Goal: Task Accomplishment & Management: Complete application form

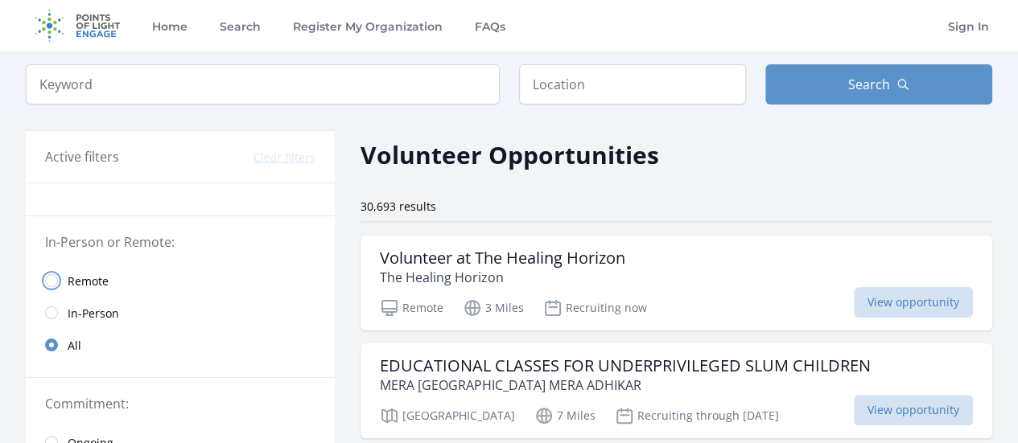
click at [51, 274] on input "radio" at bounding box center [51, 280] width 13 height 13
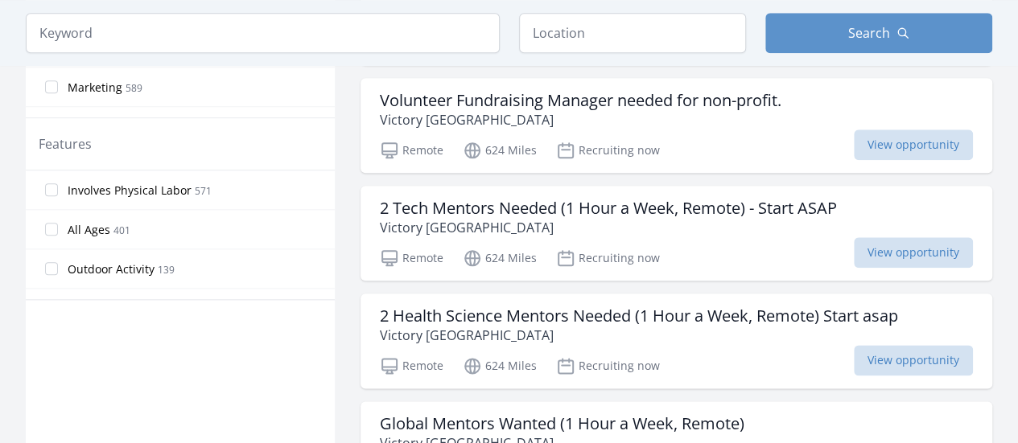
scroll to position [793, 0]
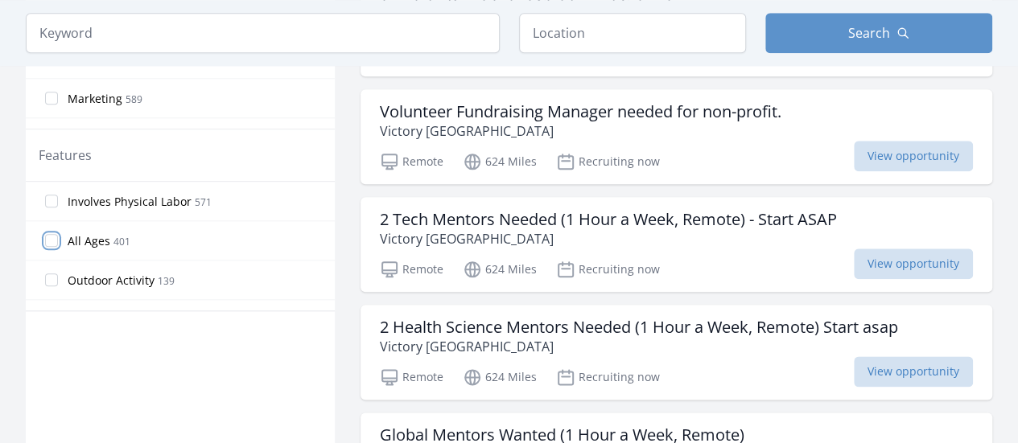
click at [53, 236] on input "All Ages 401" at bounding box center [51, 240] width 13 height 13
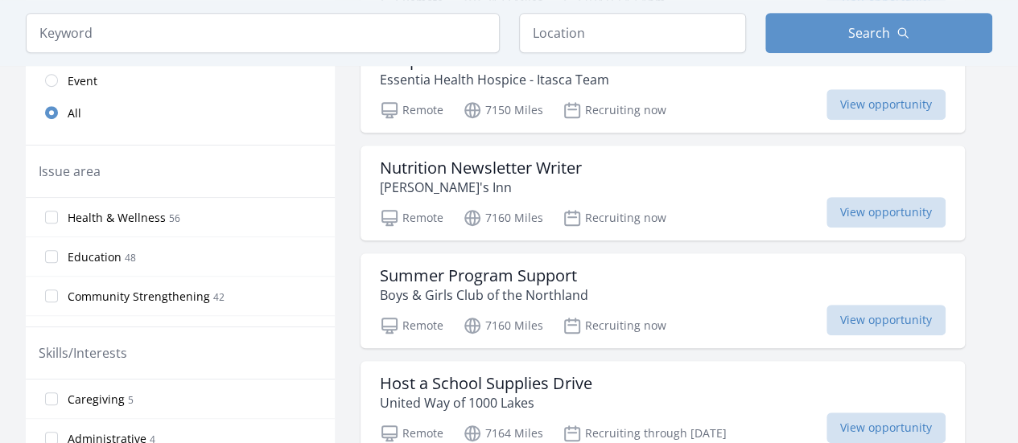
scroll to position [414, 0]
click at [524, 285] on p "Boys & Girls Club of the Northland" at bounding box center [484, 294] width 208 height 19
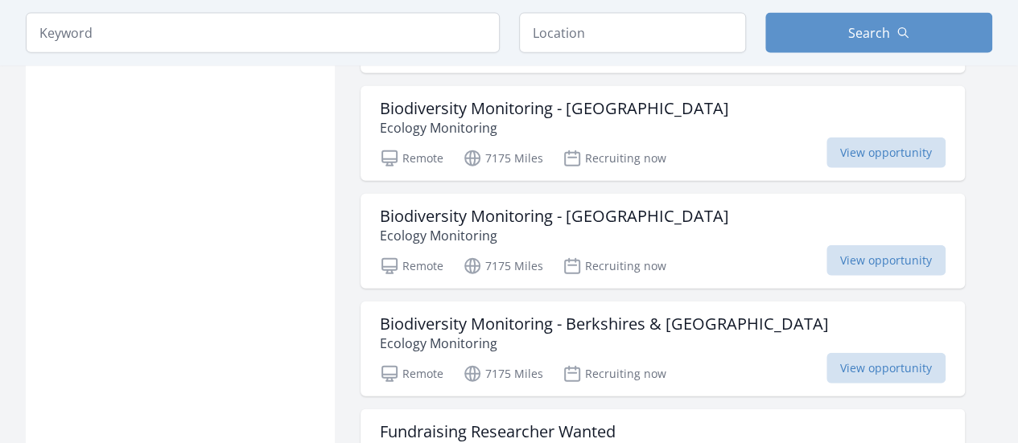
scroll to position [1875, 0]
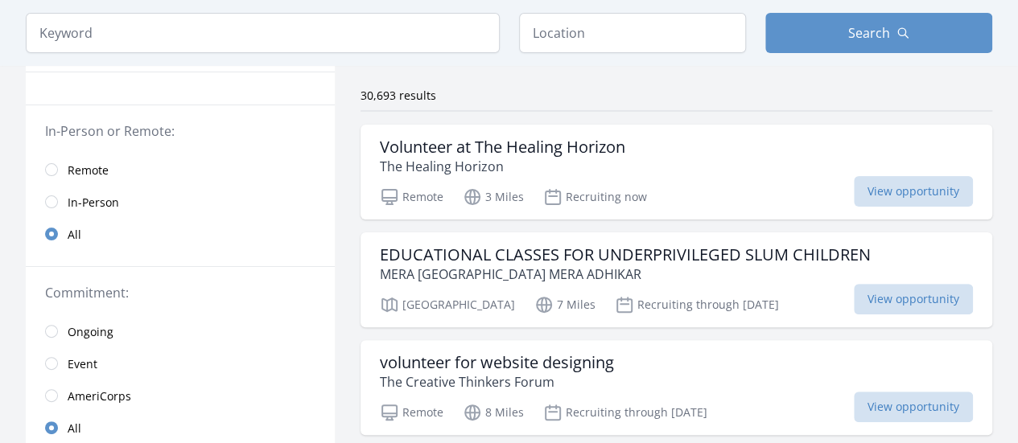
scroll to position [110, 0]
click at [53, 167] on input "radio" at bounding box center [51, 170] width 13 height 13
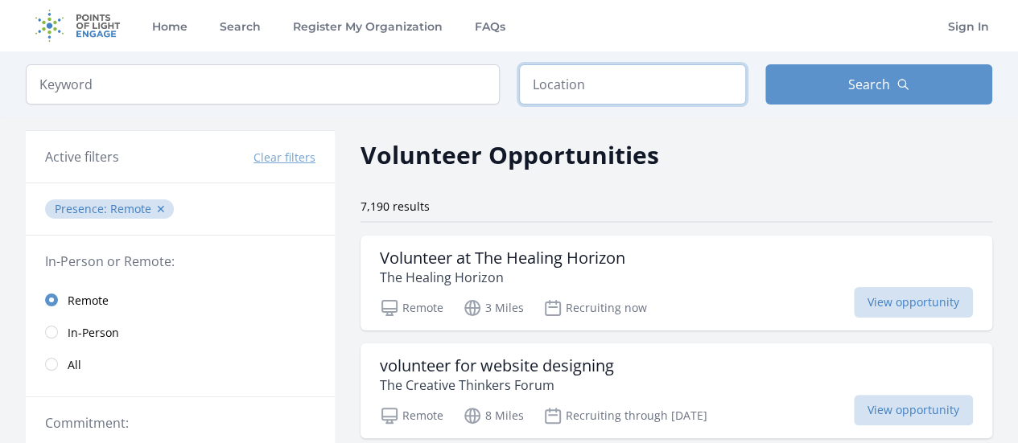
click at [574, 88] on input "text" at bounding box center [632, 84] width 227 height 40
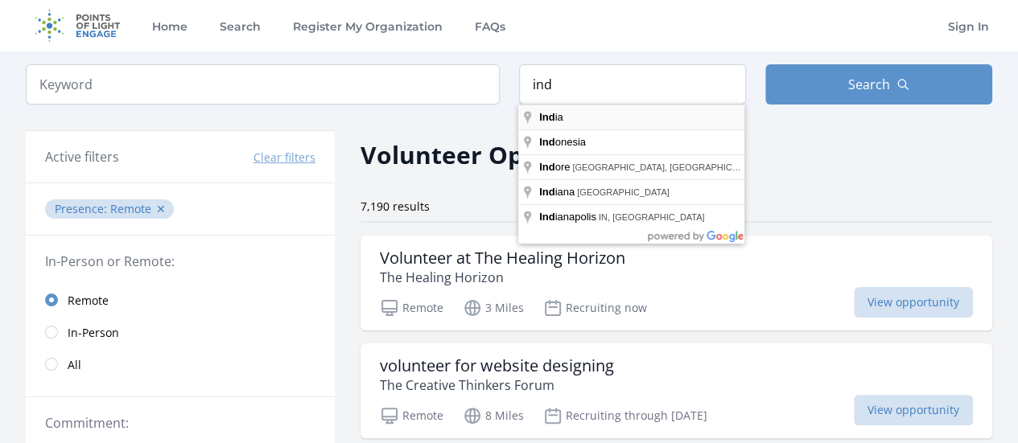
type input "India"
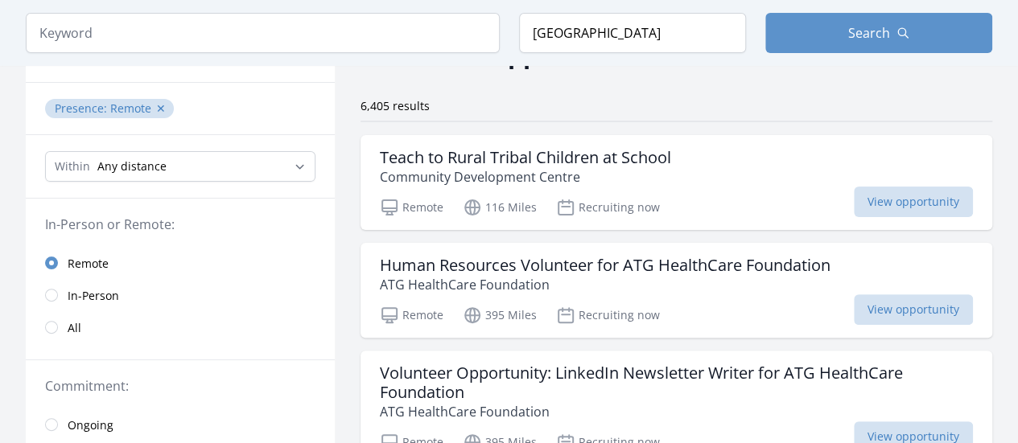
scroll to position [101, 0]
click at [592, 152] on h3 "Teach to Rural Tribal Children at School" at bounding box center [525, 156] width 291 height 19
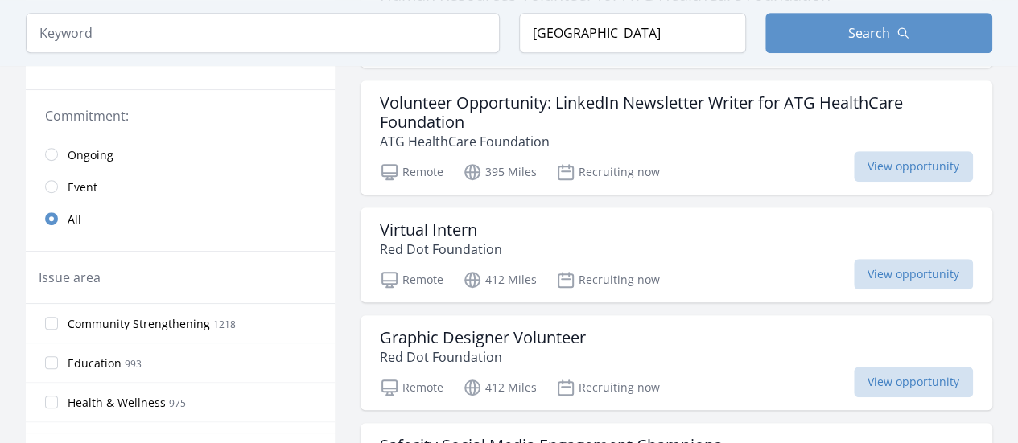
scroll to position [372, 0]
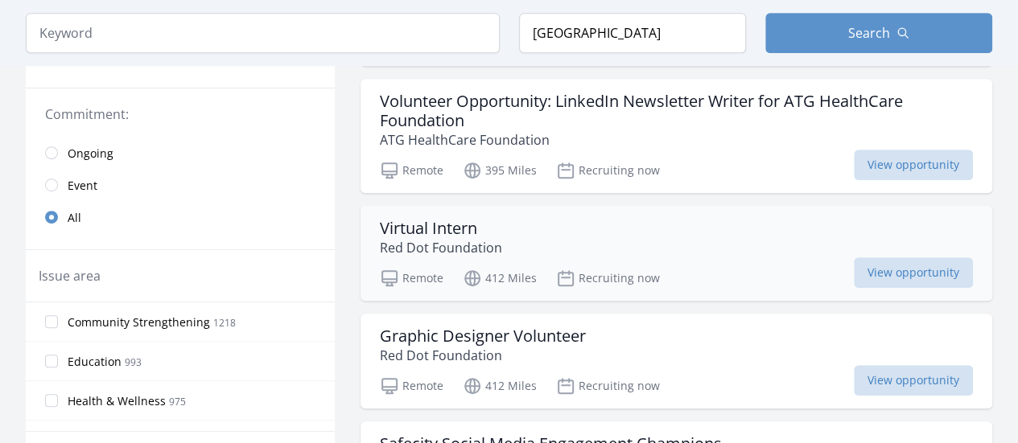
click at [434, 226] on h3 "Virtual Intern" at bounding box center [441, 228] width 122 height 19
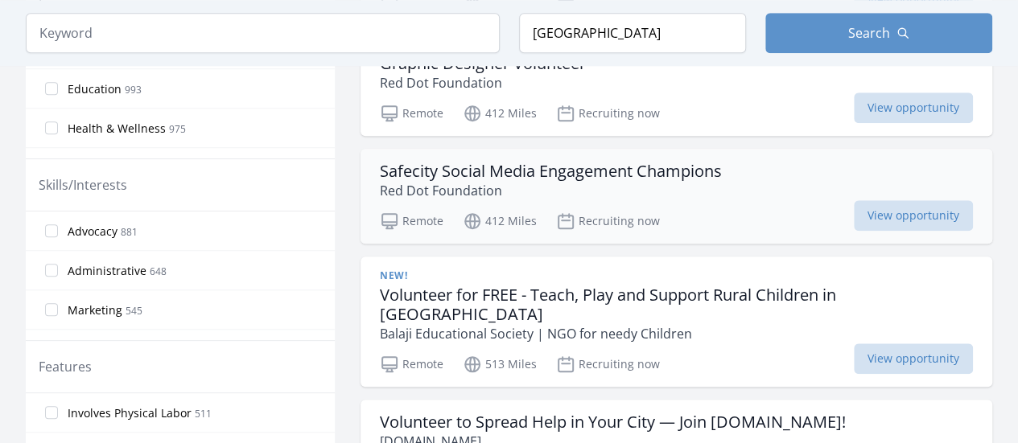
scroll to position [672, 0]
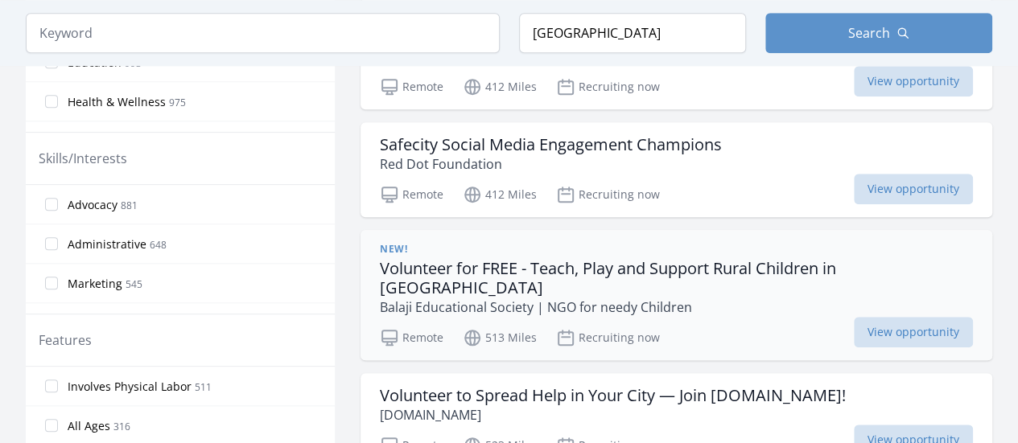
click at [708, 259] on h3 "Volunteer for FREE - Teach, Play and Support Rural Children in India" at bounding box center [676, 278] width 593 height 39
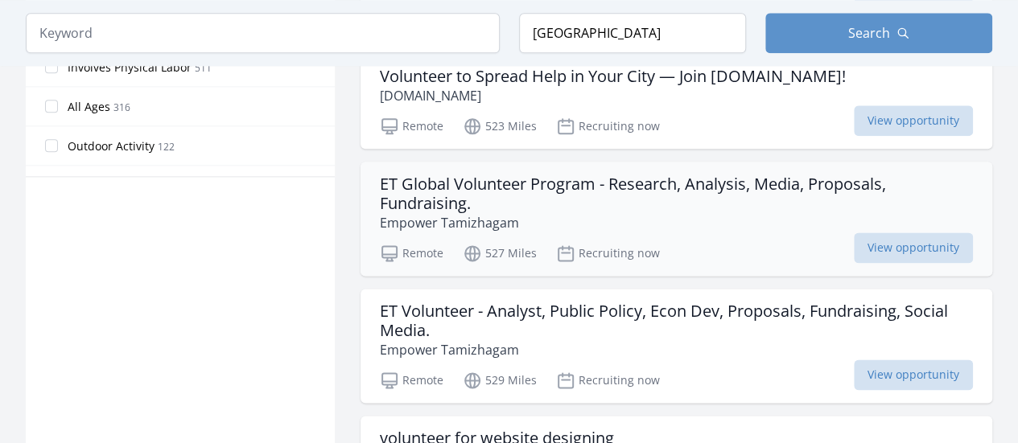
scroll to position [992, 0]
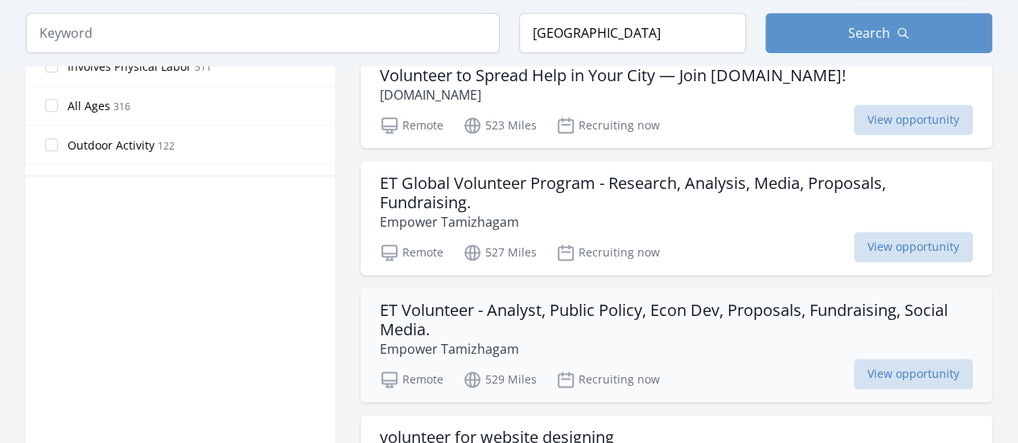
click at [640, 301] on h3 "ET Volunteer - Analyst, Public Policy, Econ Dev, Proposals, Fundraising, Social…" at bounding box center [676, 320] width 593 height 39
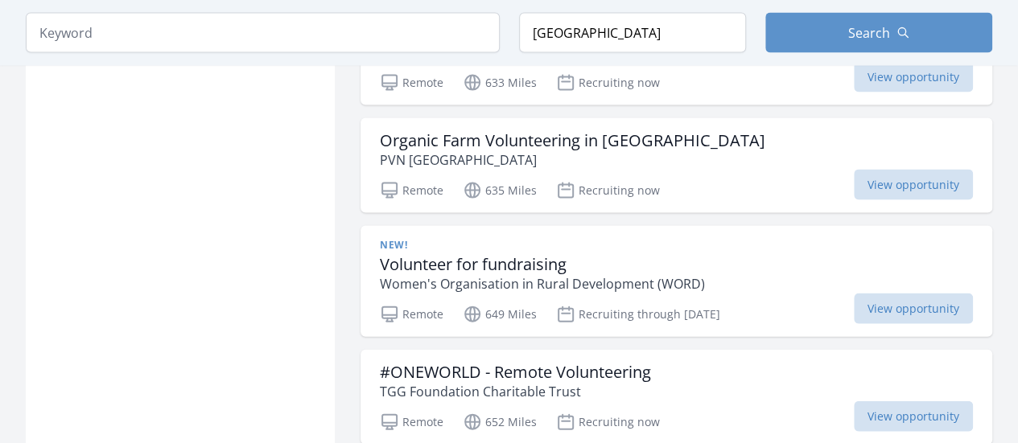
scroll to position [1654, 0]
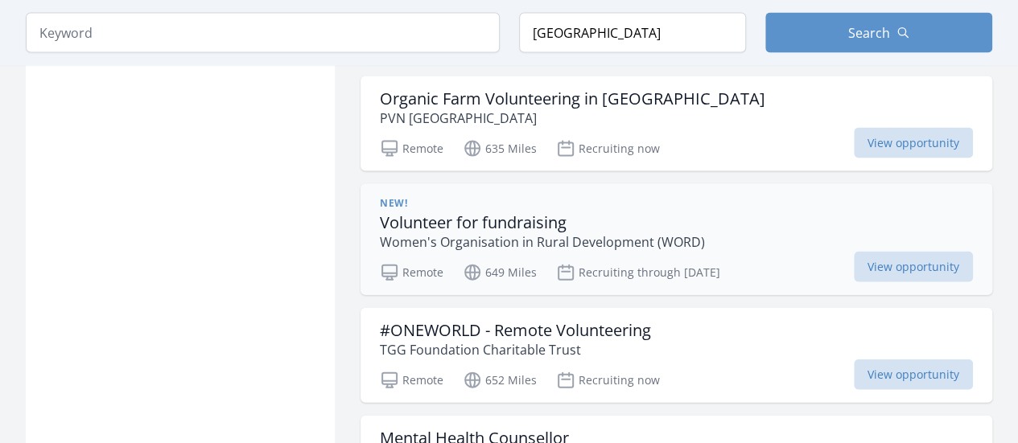
click at [470, 213] on h3 "Volunteer for fundraising" at bounding box center [542, 222] width 325 height 19
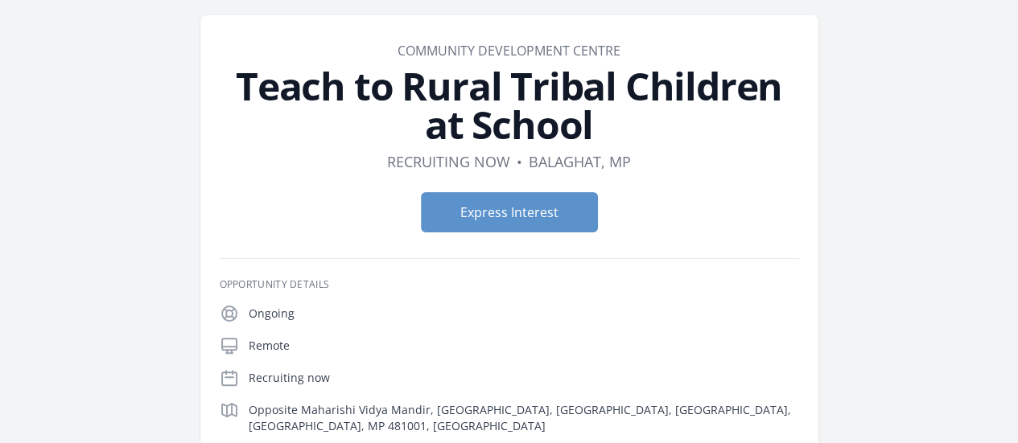
scroll to position [55, 0]
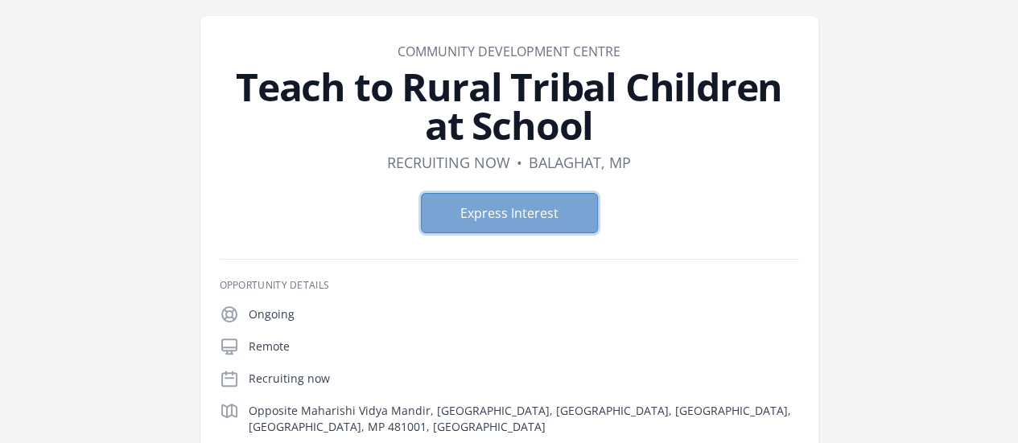
click at [541, 193] on button "Express Interest" at bounding box center [509, 213] width 177 height 40
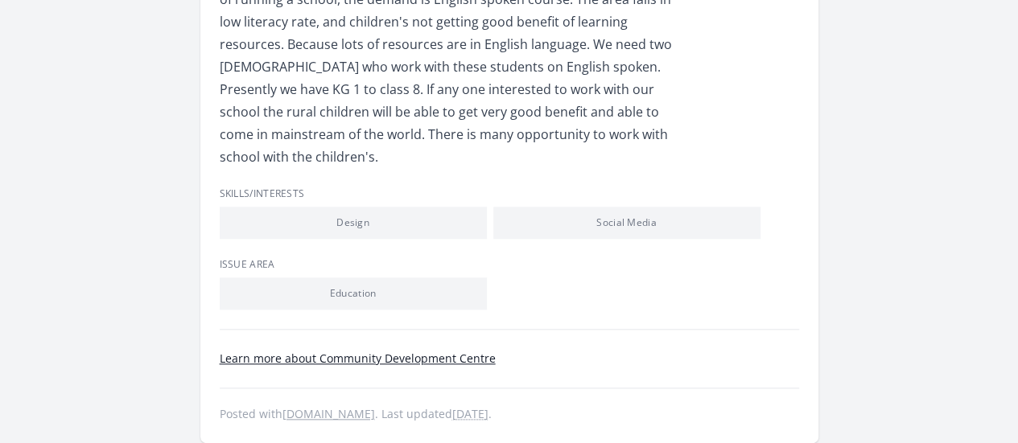
scroll to position [0, 0]
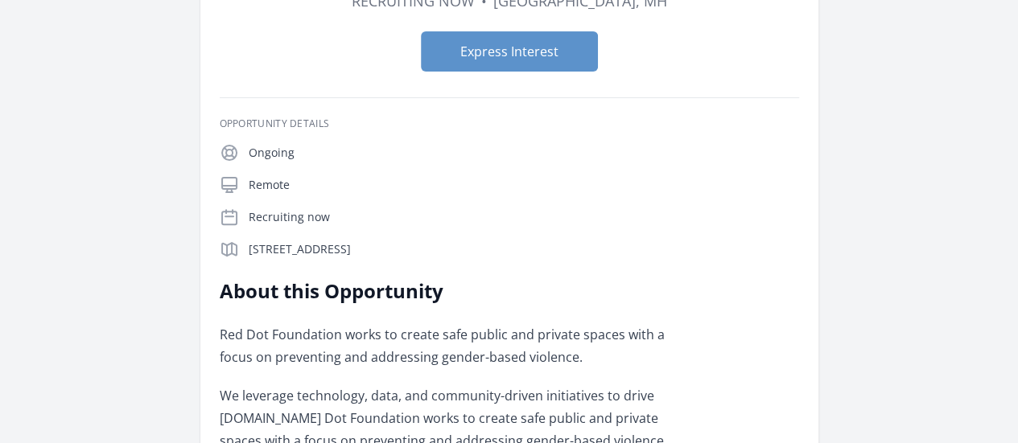
scroll to position [176, 0]
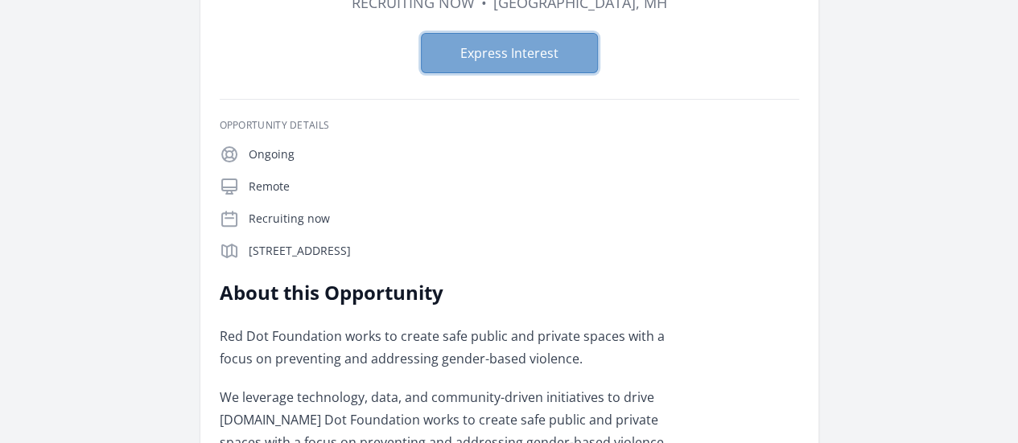
click at [512, 47] on button "Express Interest" at bounding box center [509, 53] width 177 height 40
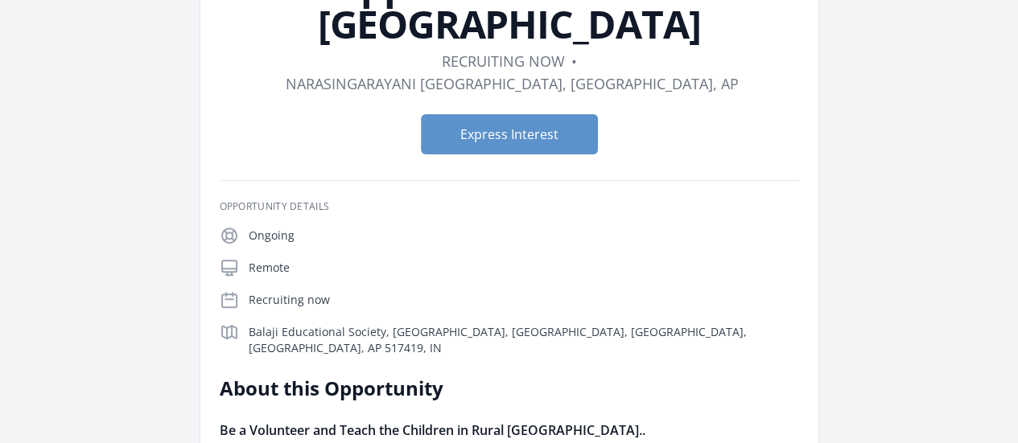
scroll to position [113, 0]
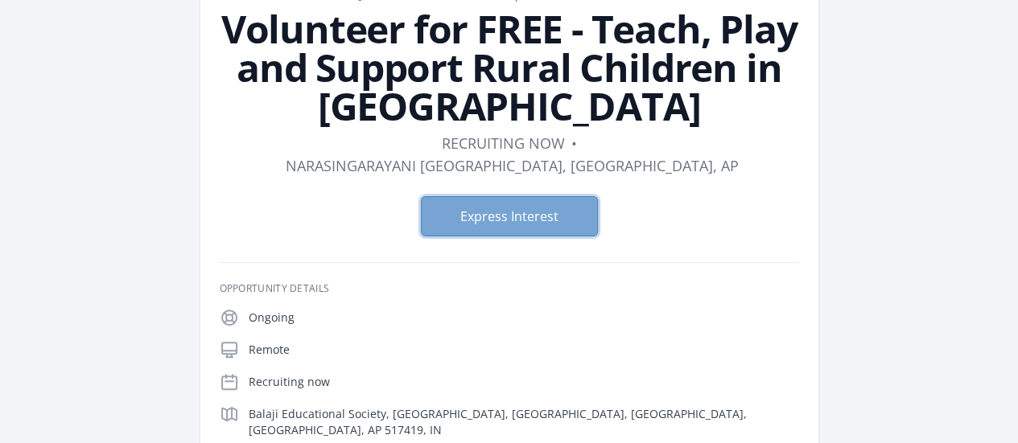
click at [500, 196] on button "Express Interest" at bounding box center [509, 216] width 177 height 40
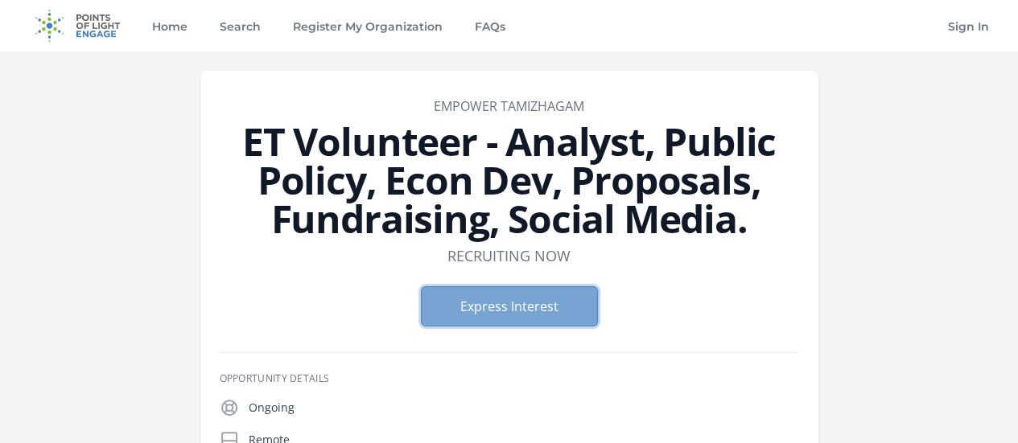
click at [546, 286] on button "Express Interest" at bounding box center [509, 306] width 177 height 40
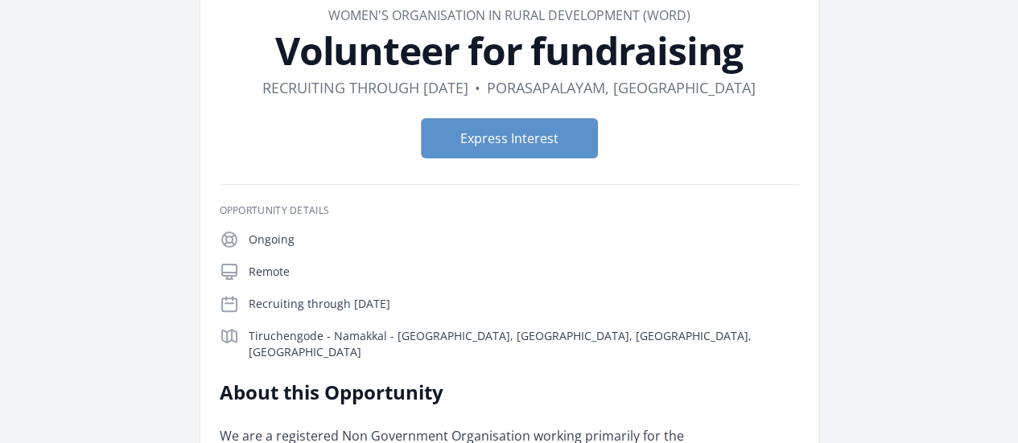
scroll to position [75, 0]
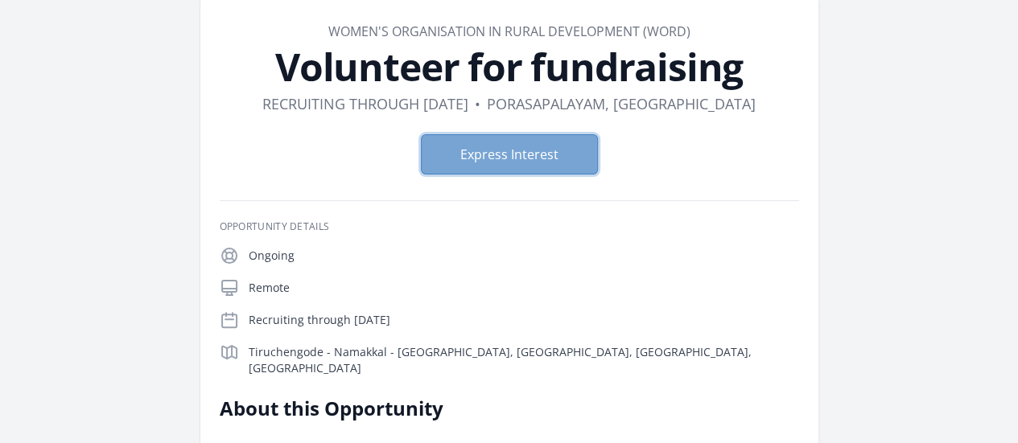
click at [521, 158] on button "Express Interest" at bounding box center [509, 154] width 177 height 40
